Goal: Task Accomplishment & Management: Complete application form

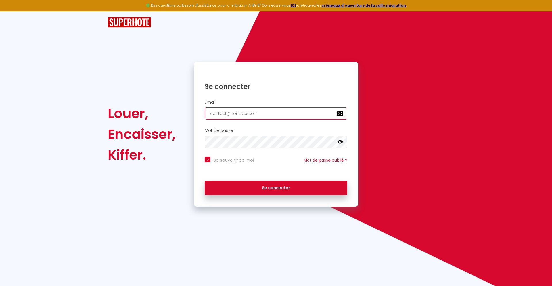
type input "[EMAIL_ADDRESS][DOMAIN_NAME]"
checkbox input "true"
type input "[EMAIL_ADDRESS][DOMAIN_NAME]"
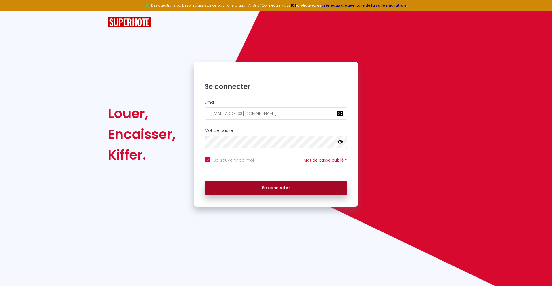
click at [276, 187] on button "Se connecter" at bounding box center [276, 188] width 143 height 14
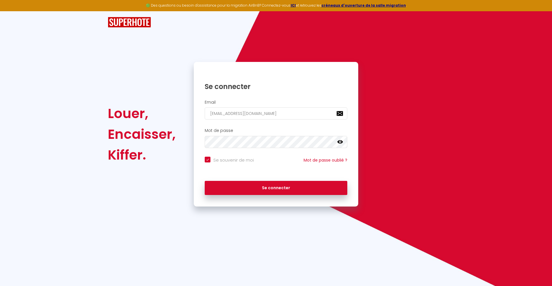
checkbox input "true"
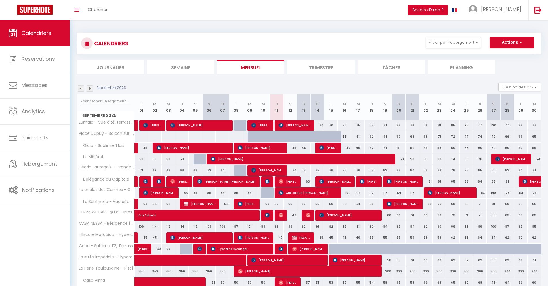
click at [110, 67] on li "Journalier" at bounding box center [110, 67] width 67 height 14
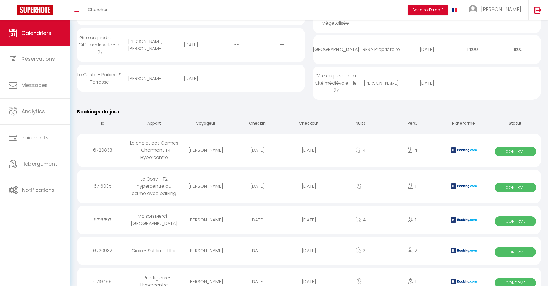
scroll to position [442, 0]
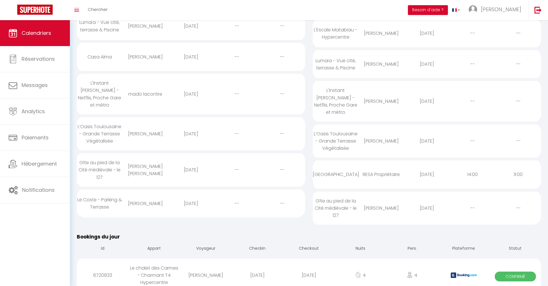
click at [309, 267] on div "[DATE]" at bounding box center [308, 274] width 51 height 19
select select "0"
select select "1"
select select
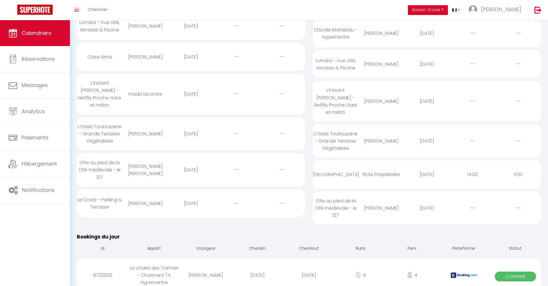
select select
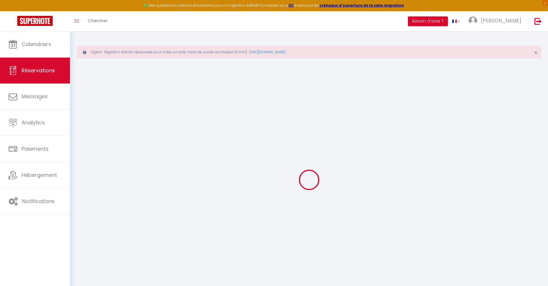
select select
checkbox input "false"
select select
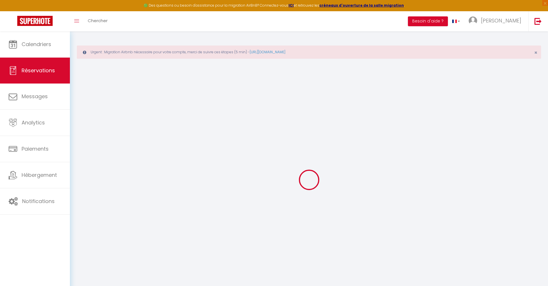
checkbox input "false"
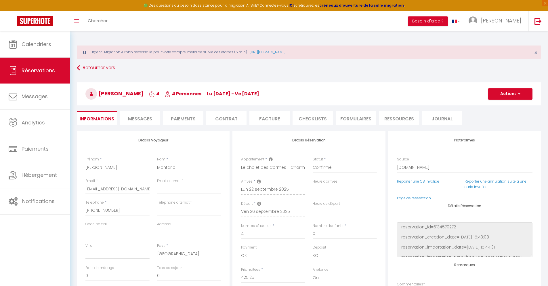
select select
checkbox input "false"
type textarea "** THIS RESERVATION HAS BEEN PRE-PAID ** Reservation has a cancellation grace p…"
type input "90"
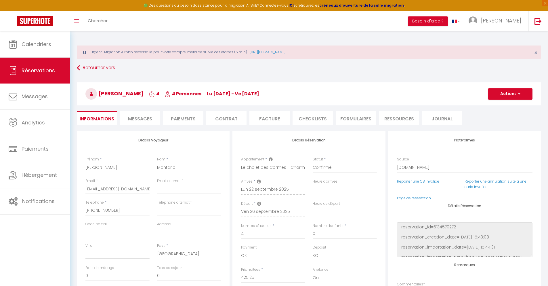
type input "27.83"
select select
checkbox input "false"
select select
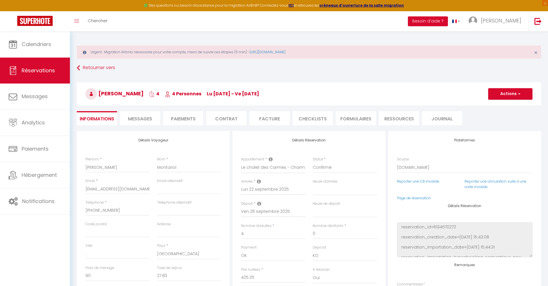
select select
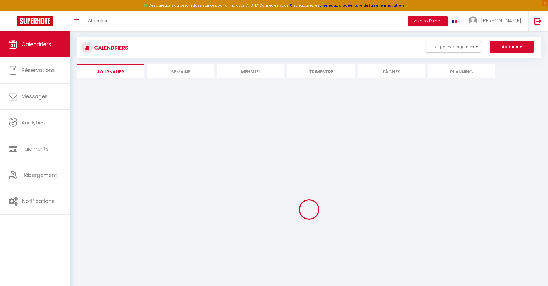
select select
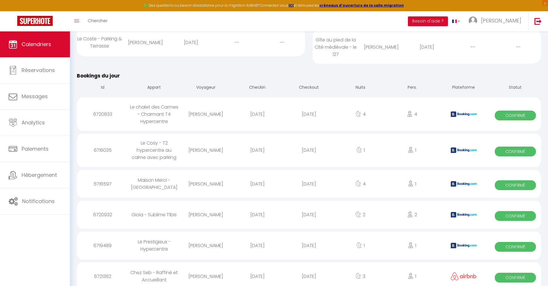
scroll to position [514, 0]
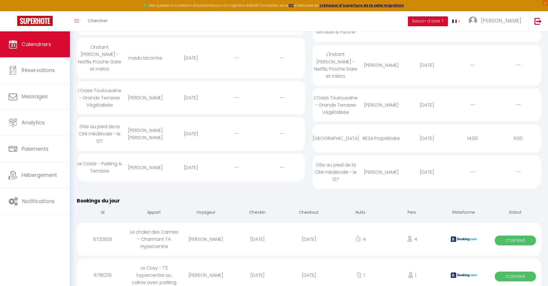
click at [309, 267] on div "[DATE]" at bounding box center [308, 274] width 51 height 19
select select "0"
select select "1"
select select
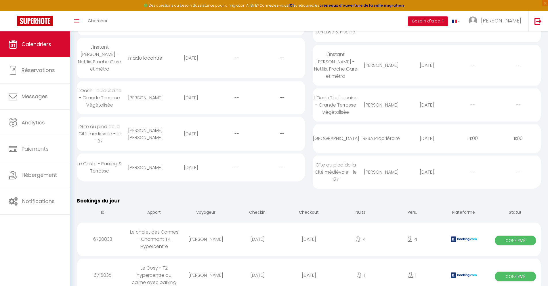
select select
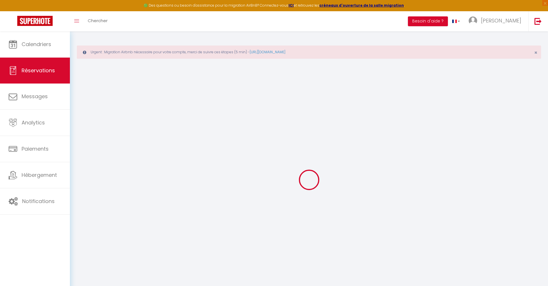
type input "[PERSON_NAME]"
type input "Morin"
type input "[EMAIL_ADDRESS][DOMAIN_NAME]"
type input "[PHONE_NUMBER]"
type input "."
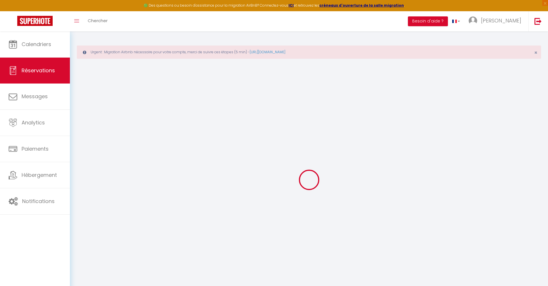
select select "TL"
type input "16.03"
type input "1.37"
select select "32349"
select select "1"
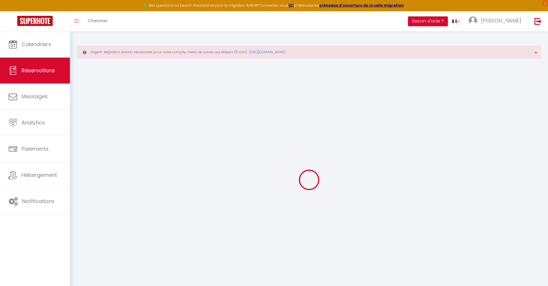
select select
type input "1"
select select "12"
select select
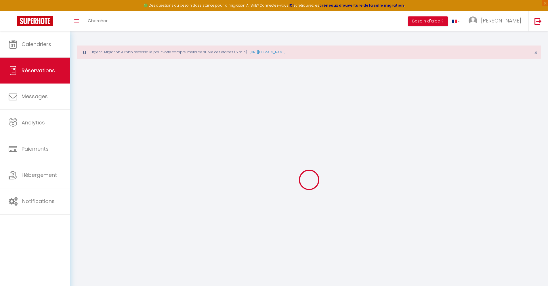
type input "54.27"
checkbox input "false"
type input "0"
select select "2"
type input "0"
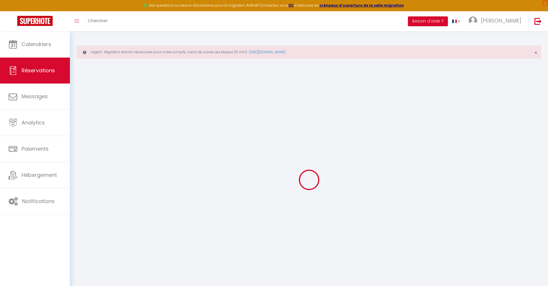
type input "0"
select select
select select "14"
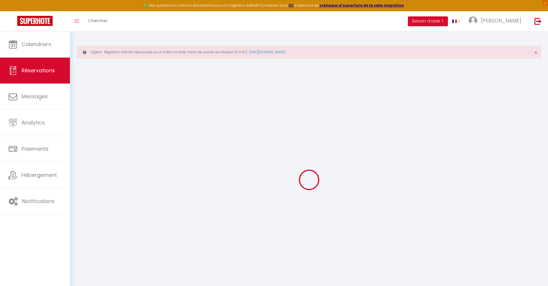
checkbox input "false"
select select
checkbox input "false"
select select
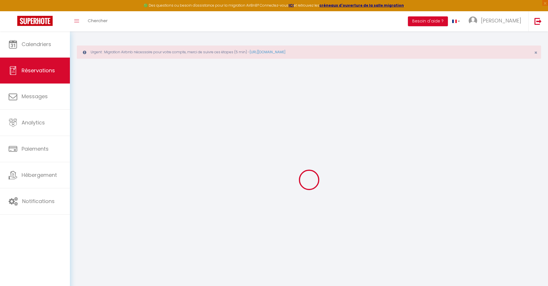
select select
checkbox input "false"
type textarea "** THIS RESERVATION HAS BEEN PRE-PAID ** BOOKING NOTE : Payment charge is EUR 1…"
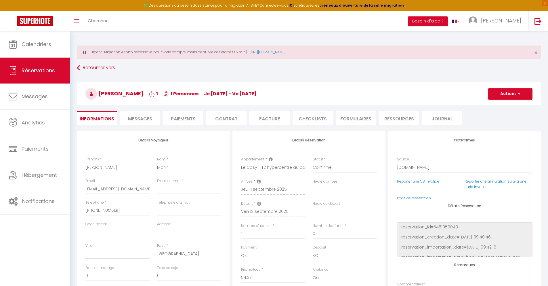
type input "40"
type input "3.55"
select select
checkbox input "false"
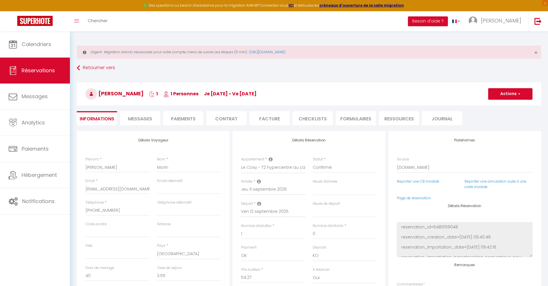
select select
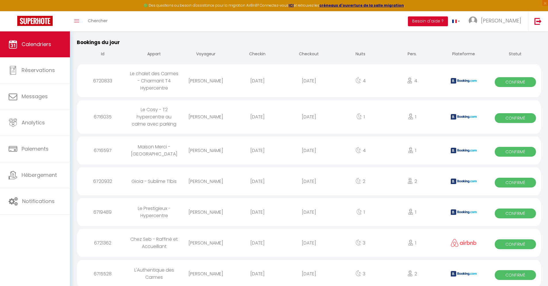
scroll to position [544, 0]
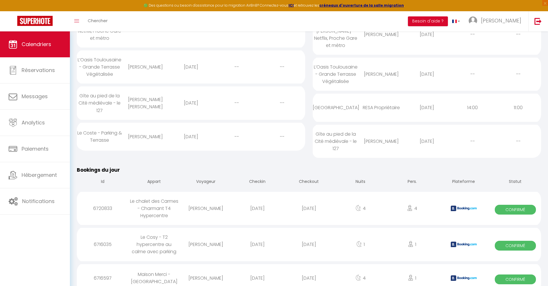
click at [309, 270] on div "[DATE]" at bounding box center [308, 277] width 51 height 19
select select "0"
select select "1"
select select
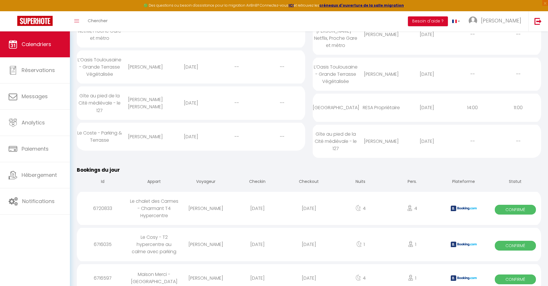
select select
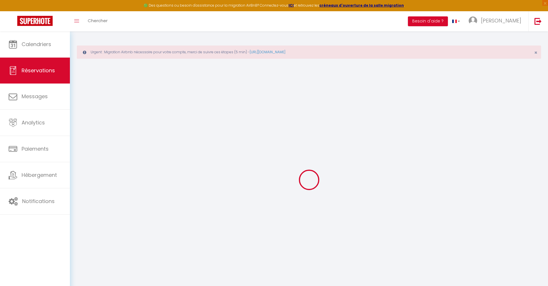
select select
checkbox input "false"
select select
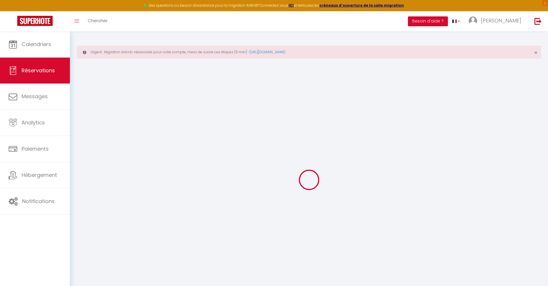
checkbox input "false"
type textarea "** THIS RESERVATION HAS BEEN PRE-PAID ** BOOKING NOTE : Payment charge is EUR 2…"
type input "30"
type input "10.19"
select select
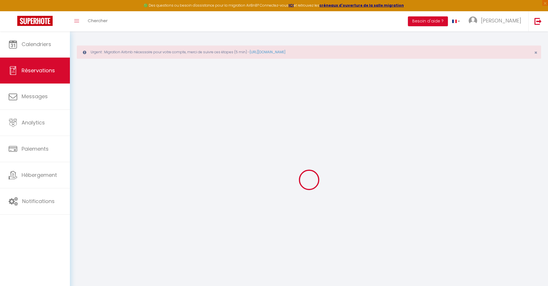
select select
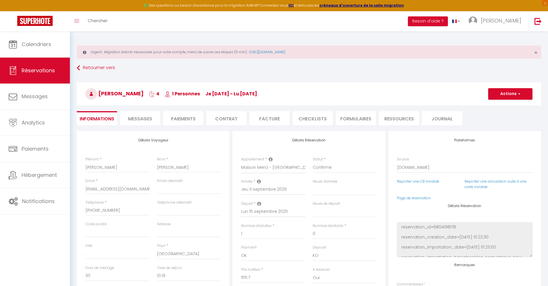
checkbox input "false"
select select
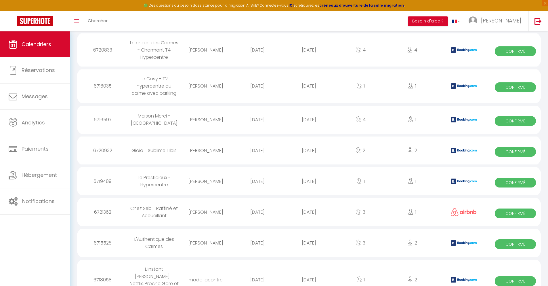
scroll to position [575, 0]
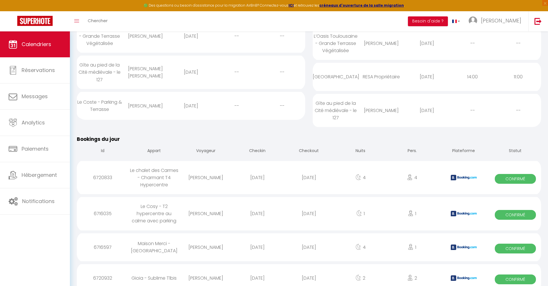
click at [309, 270] on div "[DATE]" at bounding box center [308, 277] width 51 height 19
select select "0"
select select "1"
select select
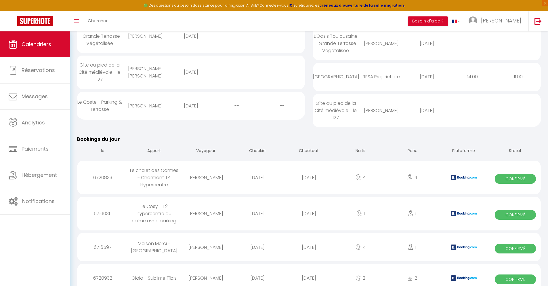
select select
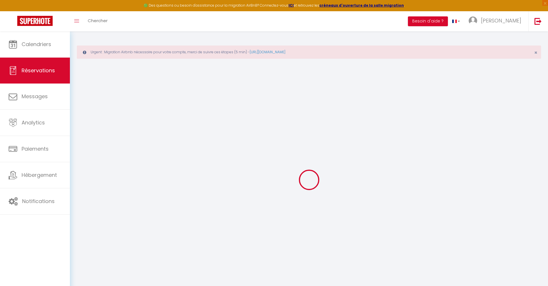
select select
checkbox input "false"
select select
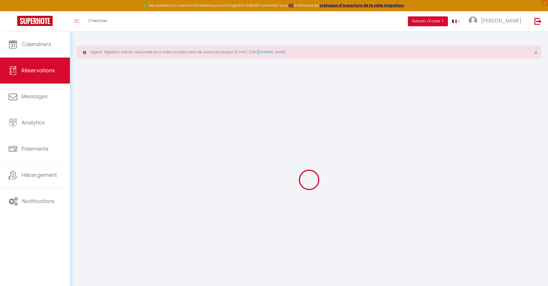
checkbox input "false"
type textarea "** THIS RESERVATION HAS BEEN PRE-PAID ** Reservation has a cancellation grace p…"
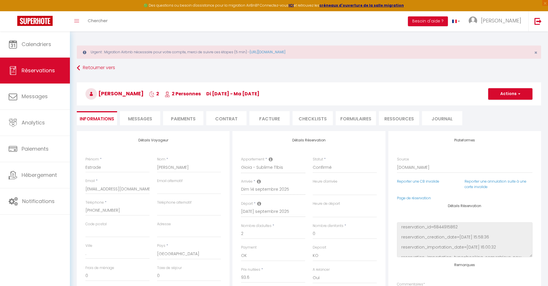
type input "40"
type input "6.13"
select select
checkbox input "false"
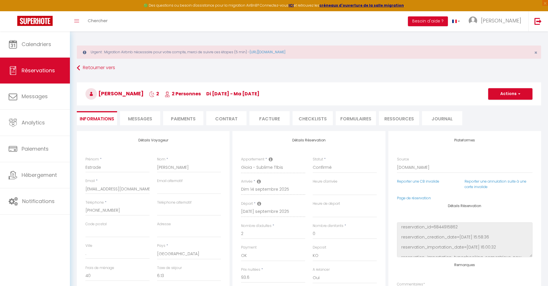
select select
checkbox input "false"
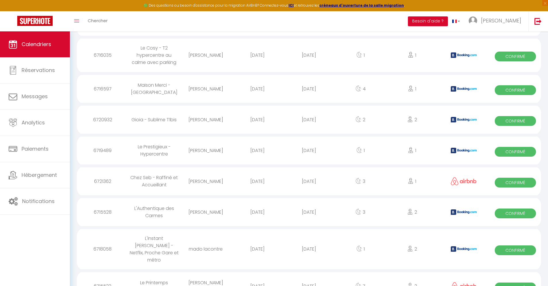
scroll to position [606, 0]
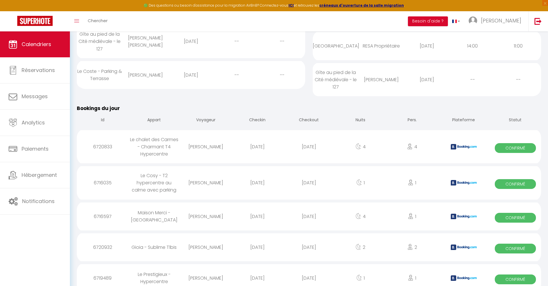
click at [309, 270] on div "[DATE]" at bounding box center [308, 277] width 51 height 19
select select "0"
select select "1"
select select
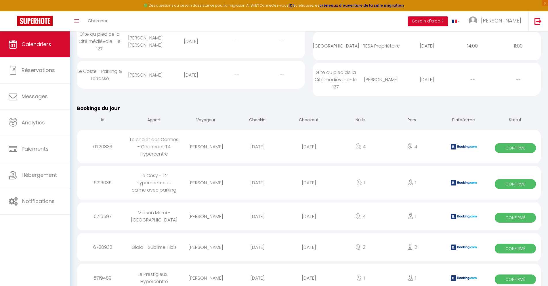
select select
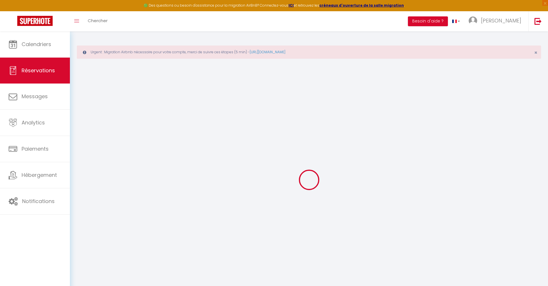
select select
checkbox input "false"
select select
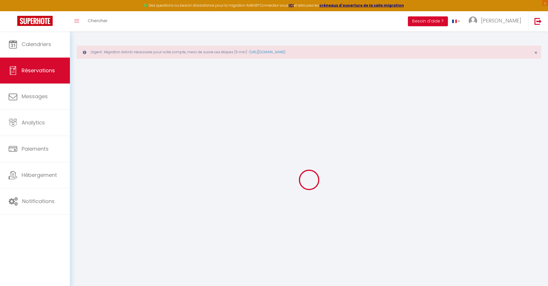
checkbox input "false"
type textarea "** THIS RESERVATION HAS BEEN PRE-PAID ** BOOKING NOTE : Payment charge is EUR 1…"
type input "40"
type input "3.87"
select select
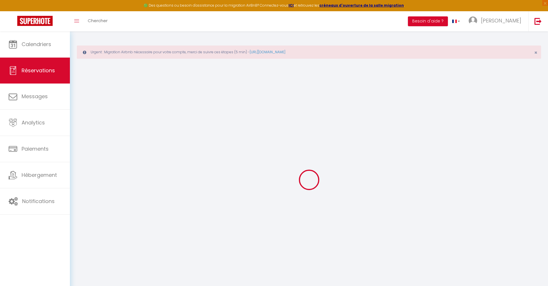
select select
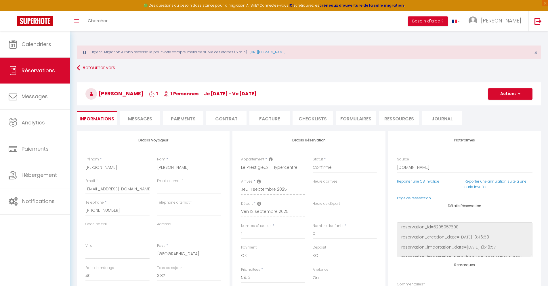
checkbox input "false"
select select
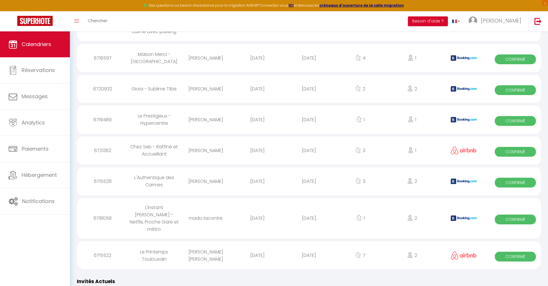
scroll to position [637, 0]
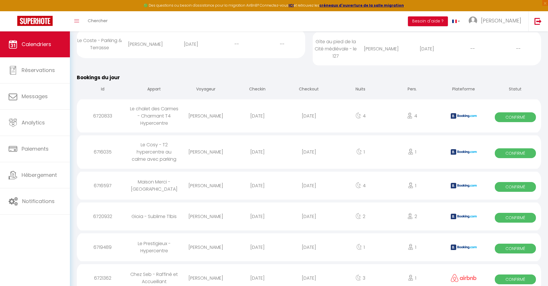
click at [309, 270] on div "[DATE]" at bounding box center [308, 277] width 51 height 19
select select "0"
select select "1"
select select
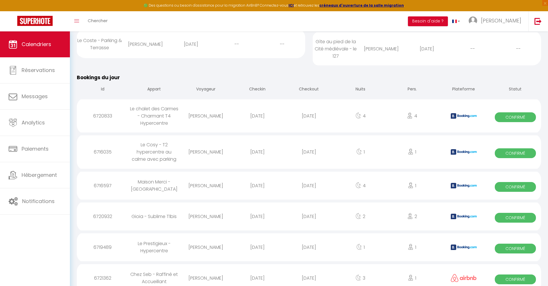
select select
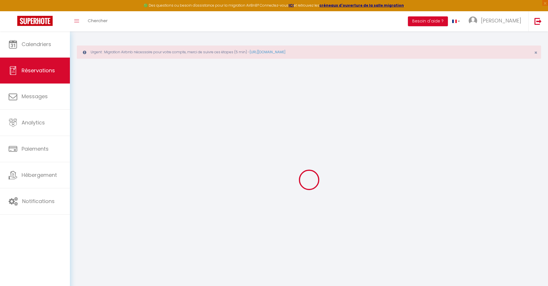
type input "[PERSON_NAME]"
type input "Lemallier"
type input "[EMAIL_ADDRESS][DOMAIN_NAME]"
type input "[PHONE_NUMBER]"
select select
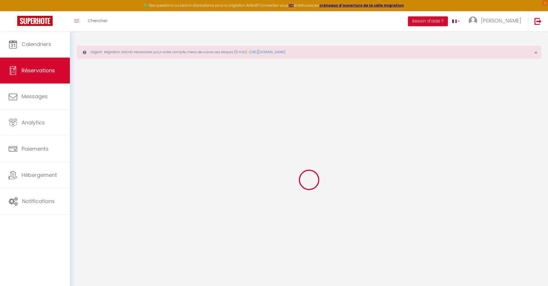
type input "32.980000000000004"
select select "58326"
select select "1"
select select
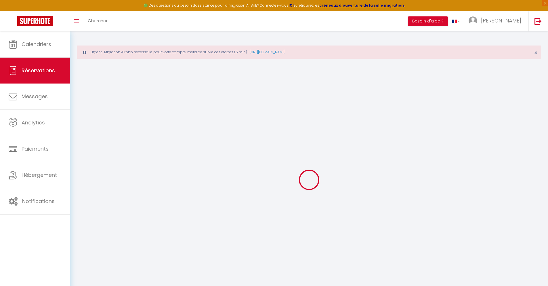
type input "1"
select select "12"
select select
type input "151.2"
checkbox input "false"
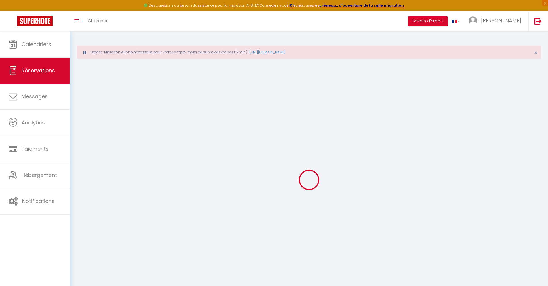
type input "0"
select select "1"
type input "0"
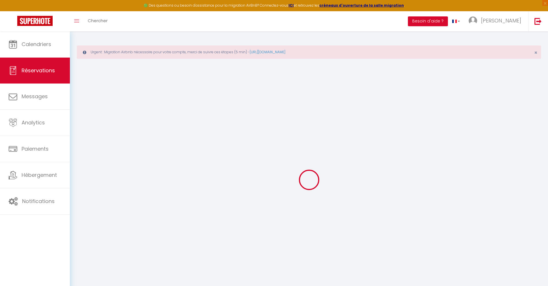
select select
select select "15"
checkbox input "false"
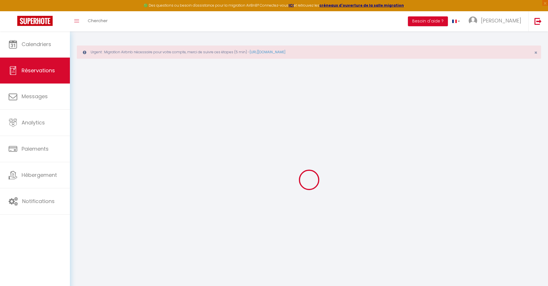
select select
checkbox input "false"
select select
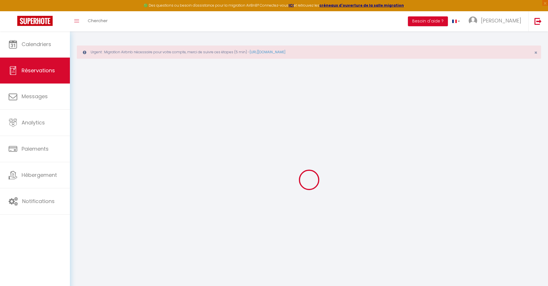
select select
checkbox input "false"
select select
type input "32"
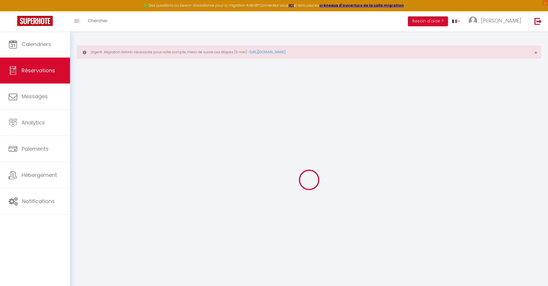
type input "10.89"
select select
checkbox input "false"
select select
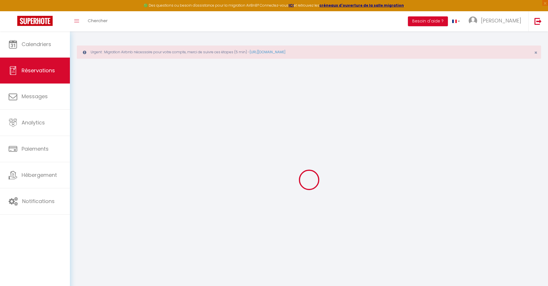
checkbox input "false"
select select
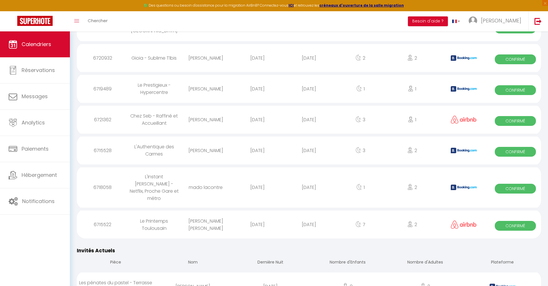
scroll to position [667, 0]
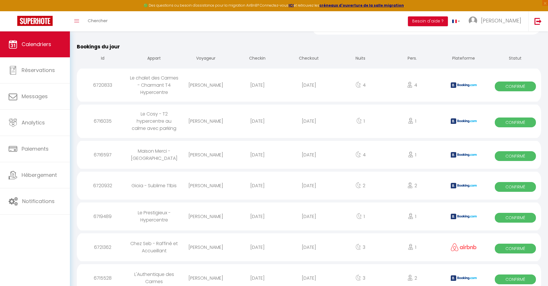
click at [309, 270] on div "[DATE]" at bounding box center [308, 277] width 51 height 19
select select "0"
select select "1"
select select
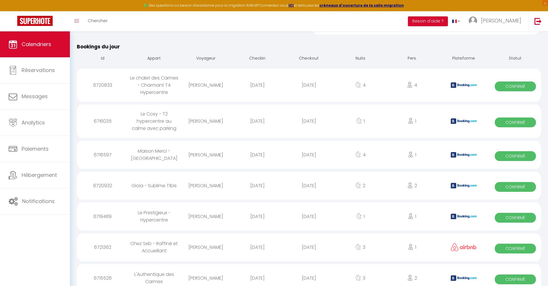
select select
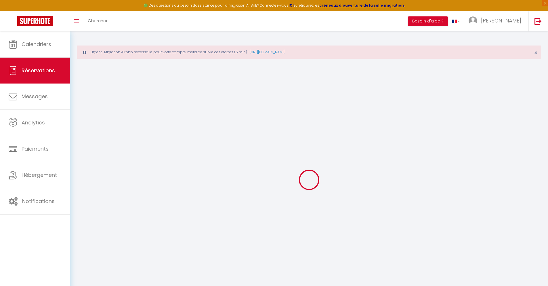
type input "Tarhanchuk"
type input "[PERSON_NAME]"
type input "[EMAIL_ADDRESS][DOMAIN_NAME]"
type input "[PHONE_NUMBER]"
type input "."
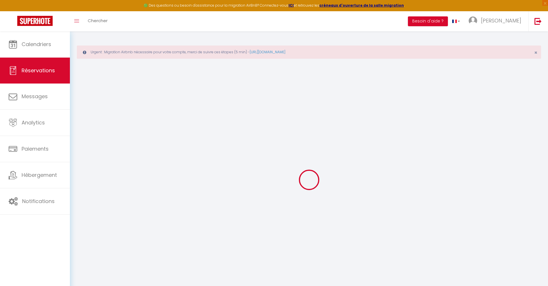
select select "UA"
type input "47.92"
type input "4.14"
select select "61586"
select select "1"
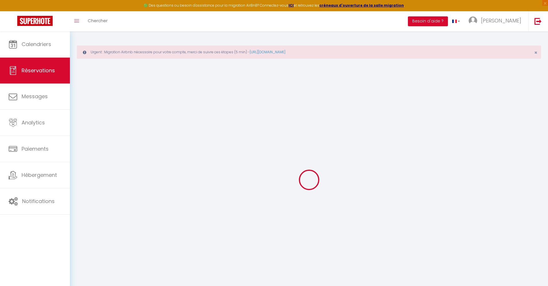
select select
type input "2"
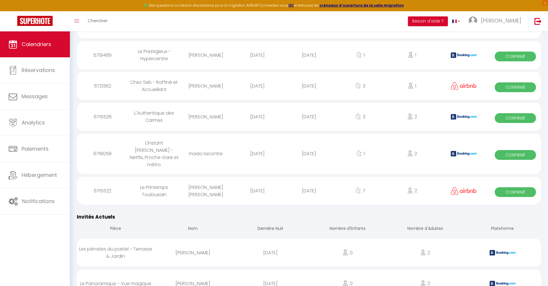
scroll to position [704, 0]
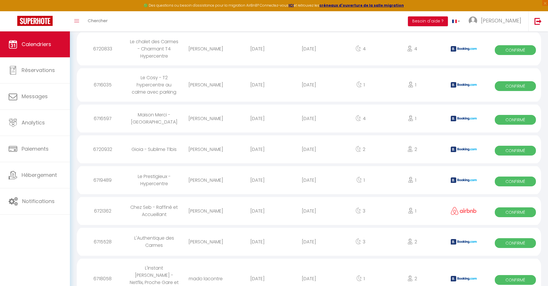
click at [309, 269] on div "[DATE]" at bounding box center [308, 278] width 51 height 19
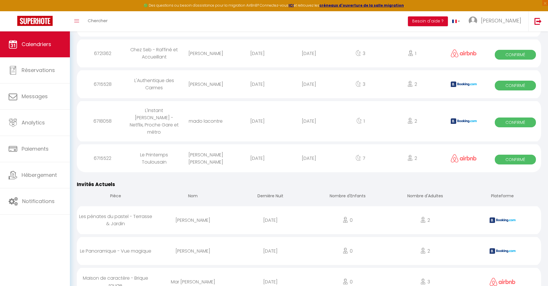
scroll to position [733, 0]
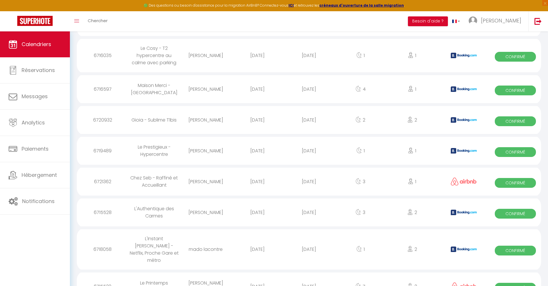
click at [309, 277] on div "[DATE]" at bounding box center [308, 286] width 51 height 19
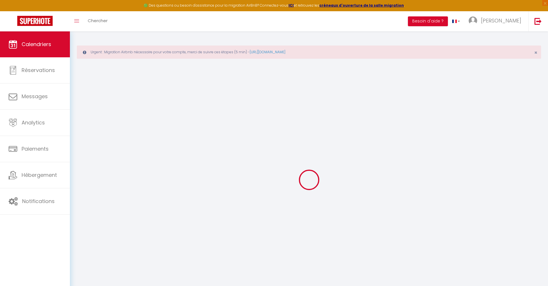
scroll to position [31, 0]
